Goal: Task Accomplishment & Management: Manage account settings

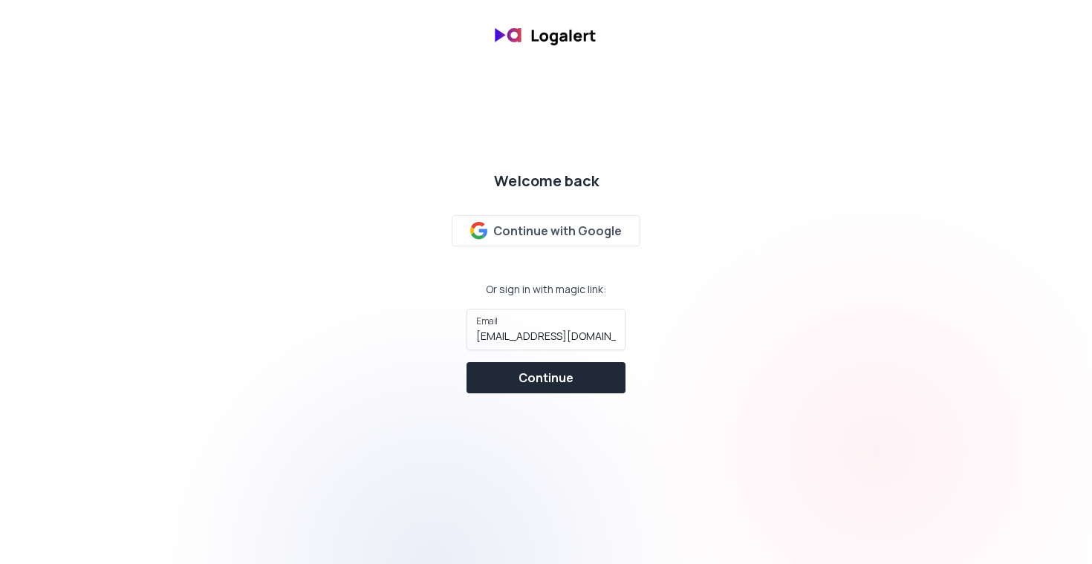
click at [545, 232] on div "Continue with Google" at bounding box center [546, 231] width 152 height 18
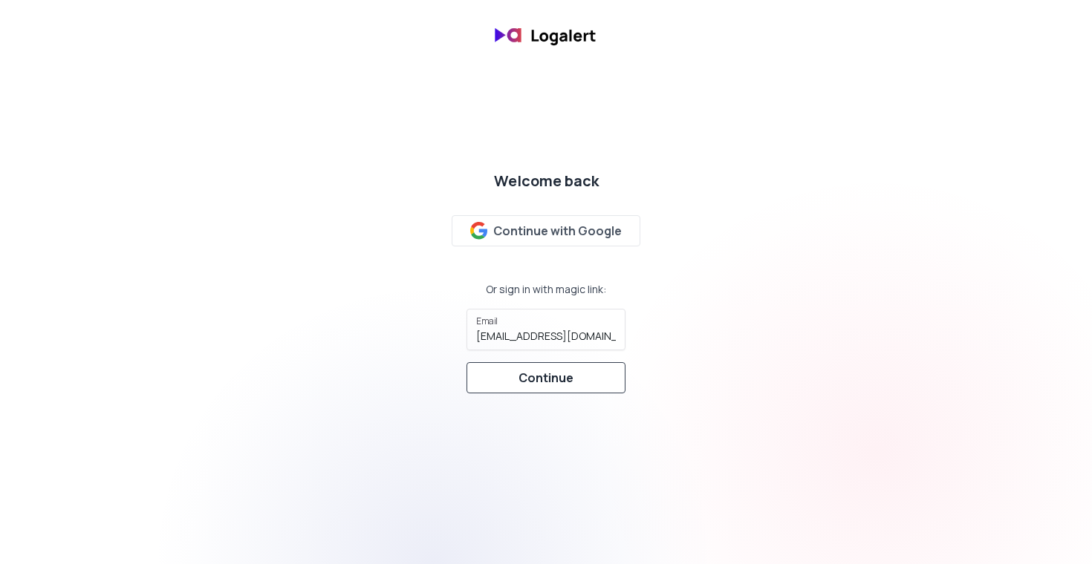
click at [546, 382] on div "Continue" at bounding box center [545, 378] width 55 height 18
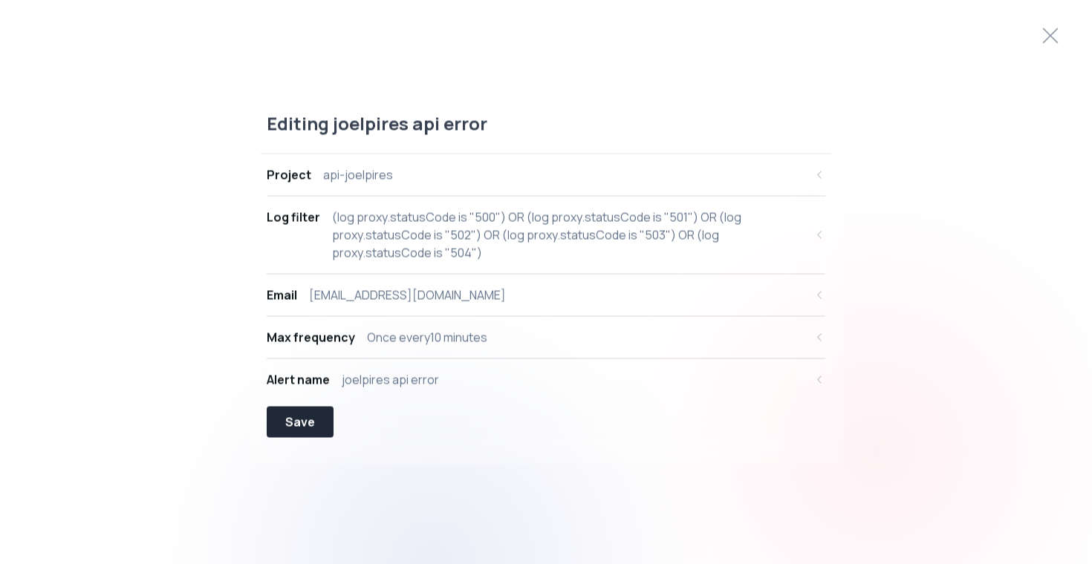
click at [356, 233] on div "(log proxy.statusCode is "500") OR (log proxy.statusCode is "501") OR (log prox…" at bounding box center [568, 235] width 472 height 53
select select "proxy.statusCode"
select select "EQUALS"
select select "OR"
select select "proxy.statusCode"
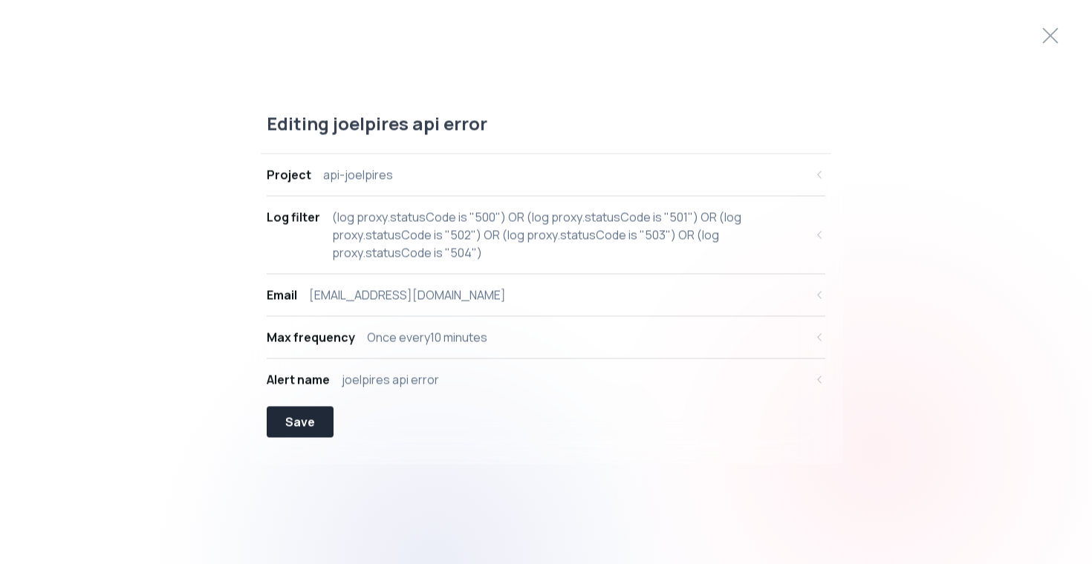
select select "EQUALS"
select select "OR"
select select "proxy.statusCode"
select select "EQUALS"
select select "OR"
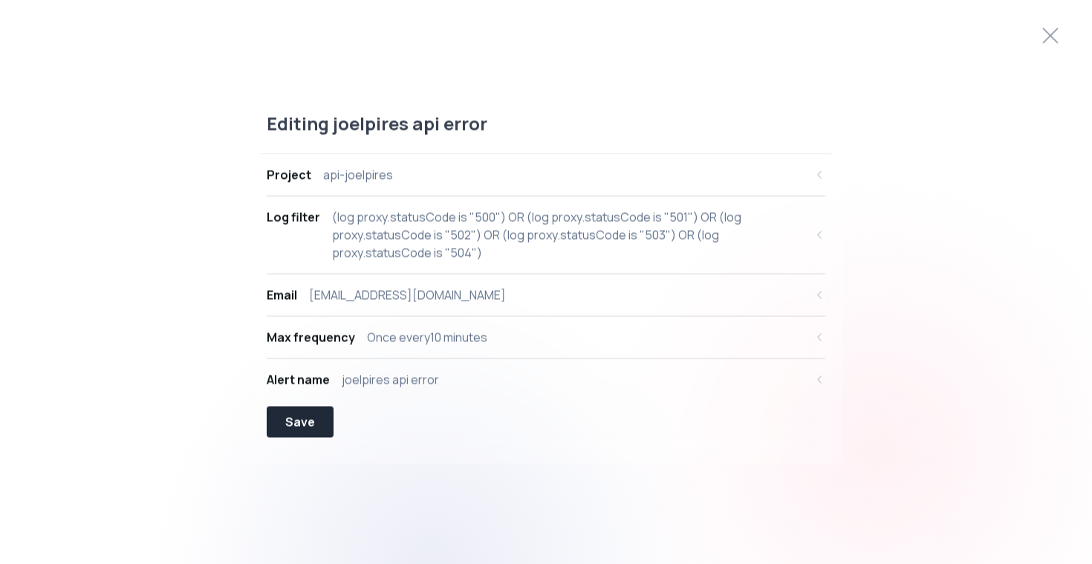
select select "proxy.statusCode"
select select "EQUALS"
select select "OR"
select select "proxy.statusCode"
select select "EQUALS"
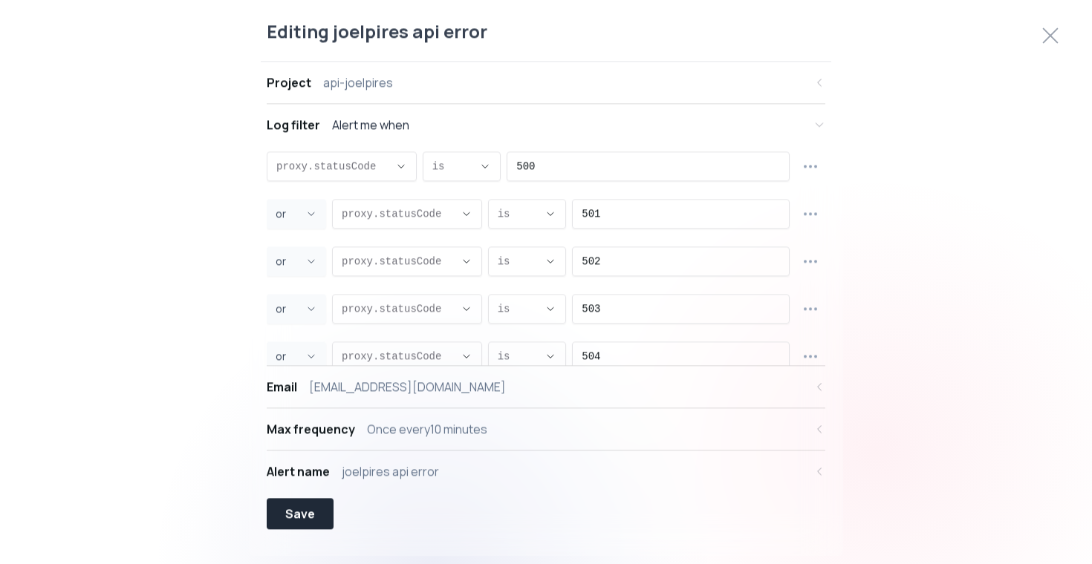
scroll to position [12, 0]
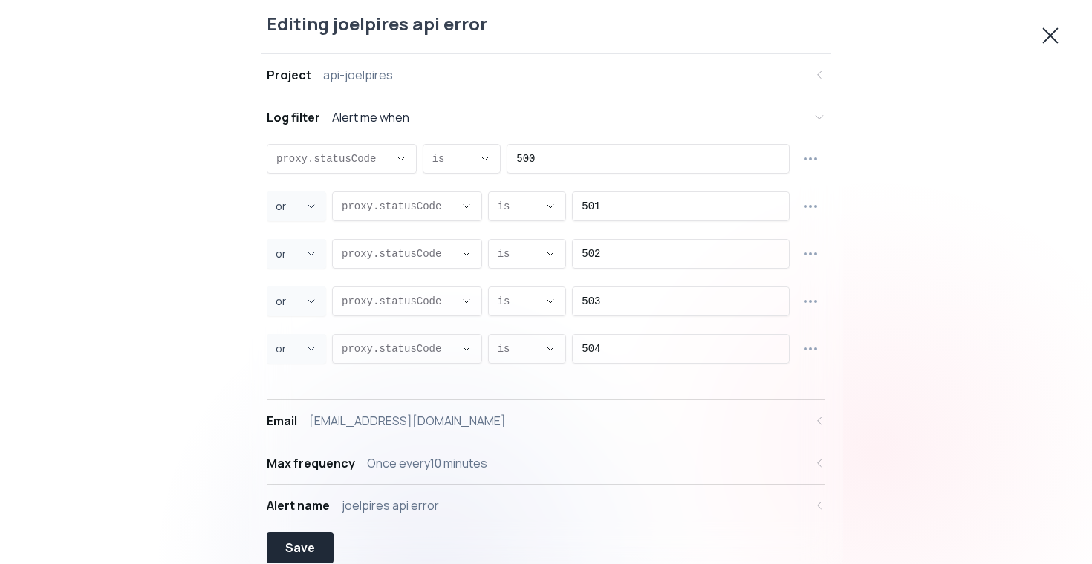
click at [1049, 35] on icon at bounding box center [1050, 36] width 14 height 14
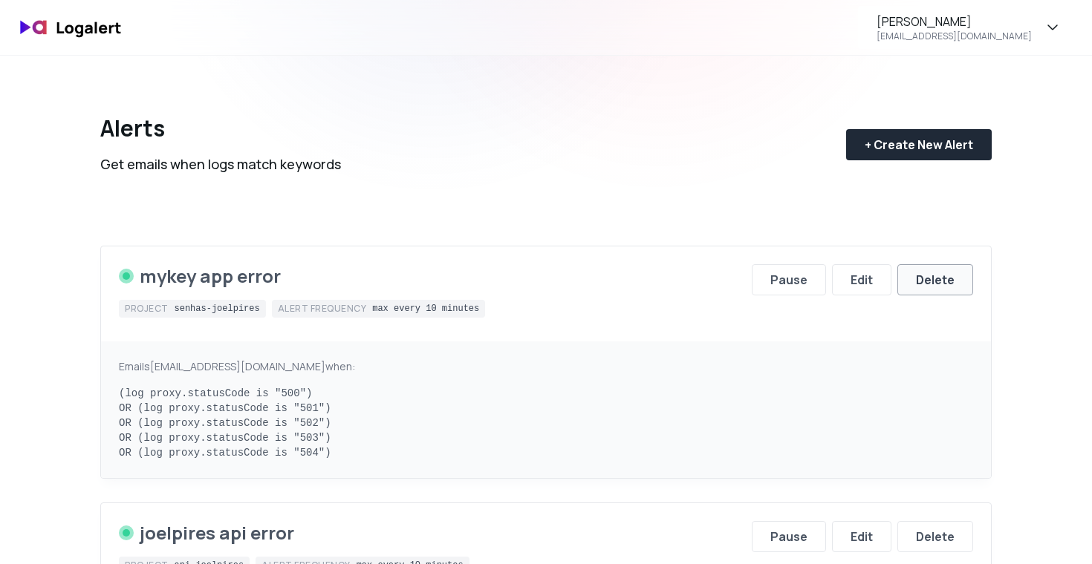
click at [913, 281] on button "Delete" at bounding box center [935, 279] width 76 height 31
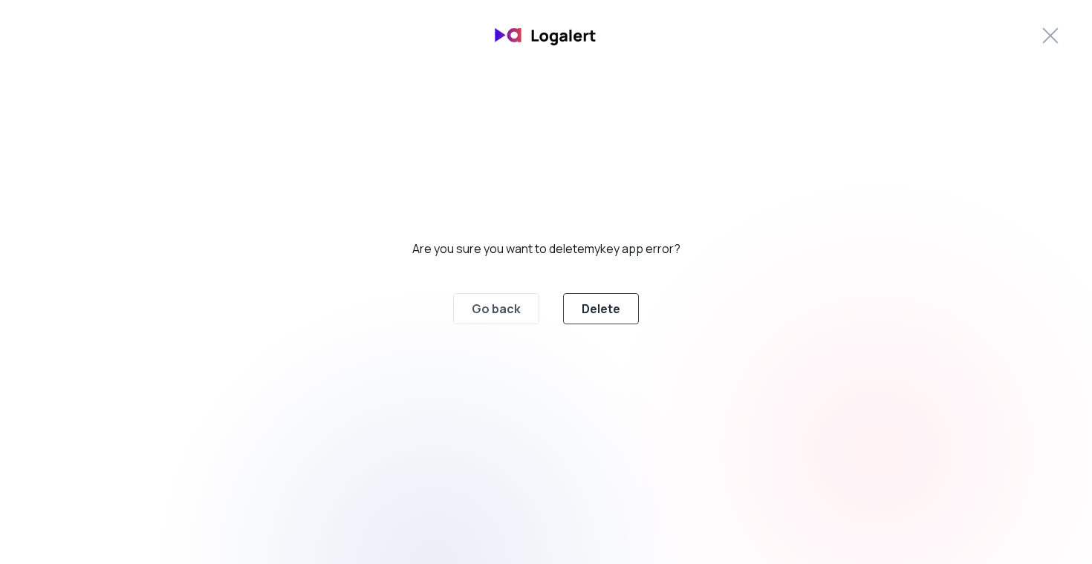
click at [594, 298] on button "Delete" at bounding box center [601, 308] width 76 height 31
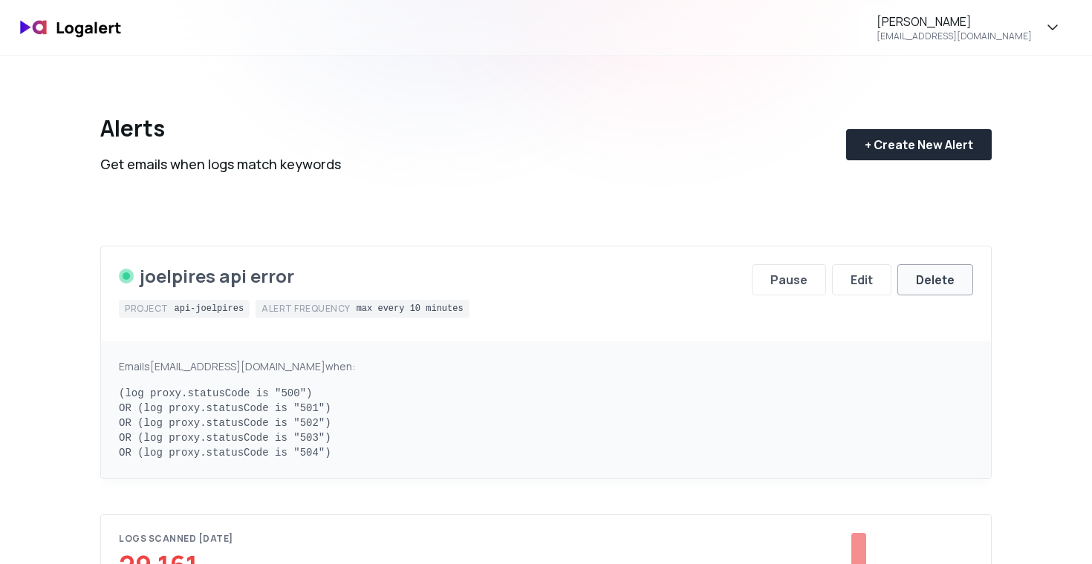
click at [957, 274] on button "Delete" at bounding box center [935, 279] width 76 height 31
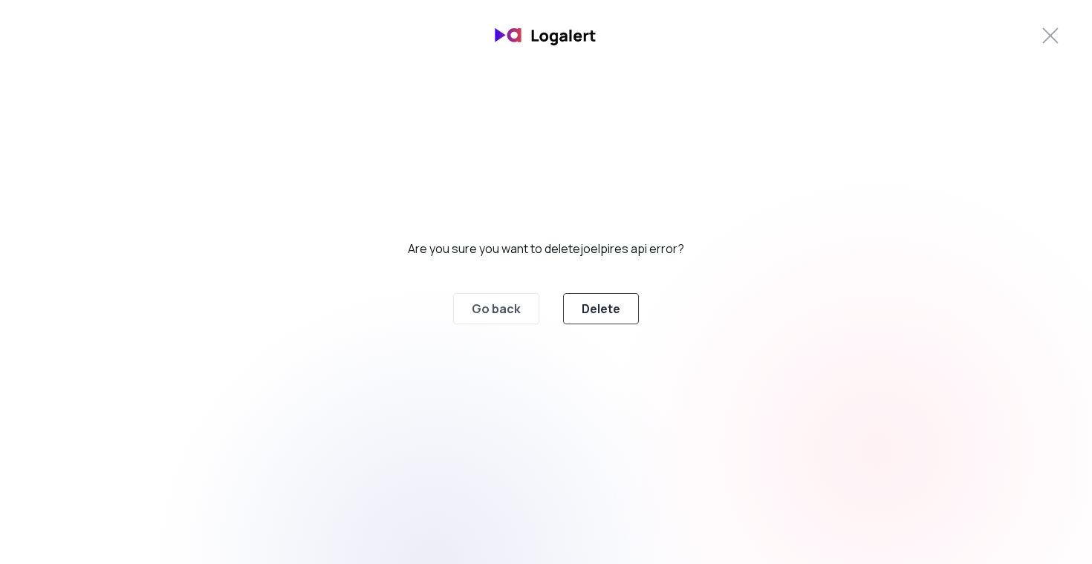
click at [592, 303] on div "Delete" at bounding box center [600, 309] width 39 height 18
